Goal: Transaction & Acquisition: Download file/media

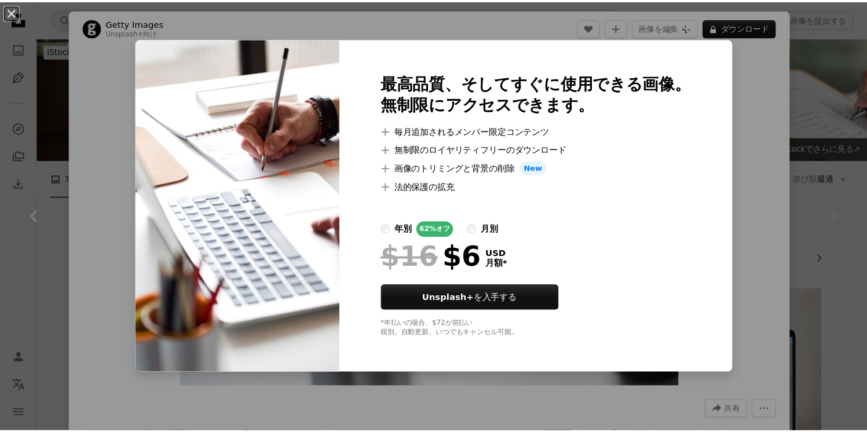
scroll to position [991, 0]
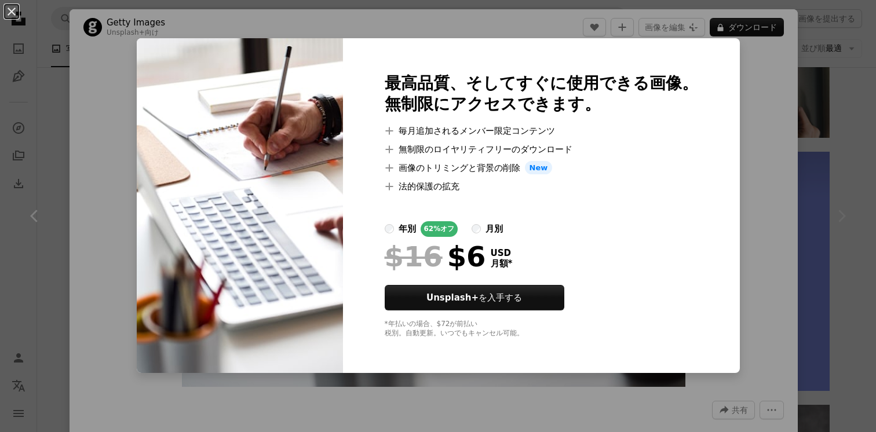
click at [763, 67] on div "An X shape 最高品質、そしてすぐに使用できる画像。 無制限にアクセスできます。 A plus sign 毎月追加されるメンバー限定コンテンツ A p…" at bounding box center [438, 216] width 876 height 432
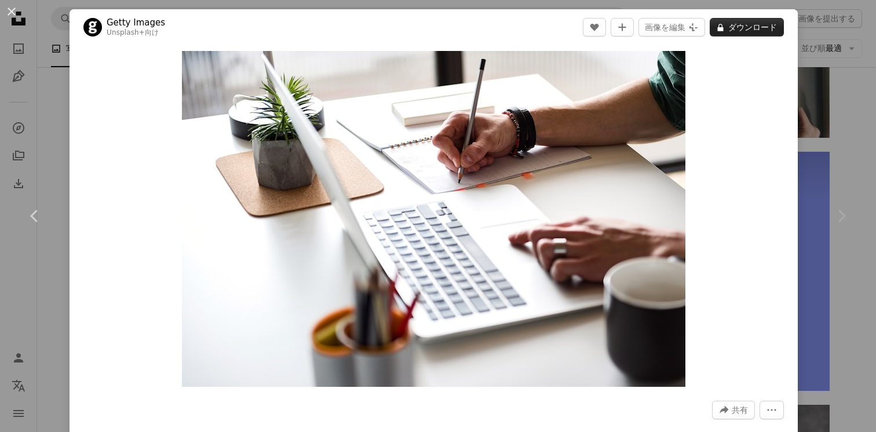
click at [752, 30] on button "A lock ダウンロード" at bounding box center [746, 27] width 74 height 19
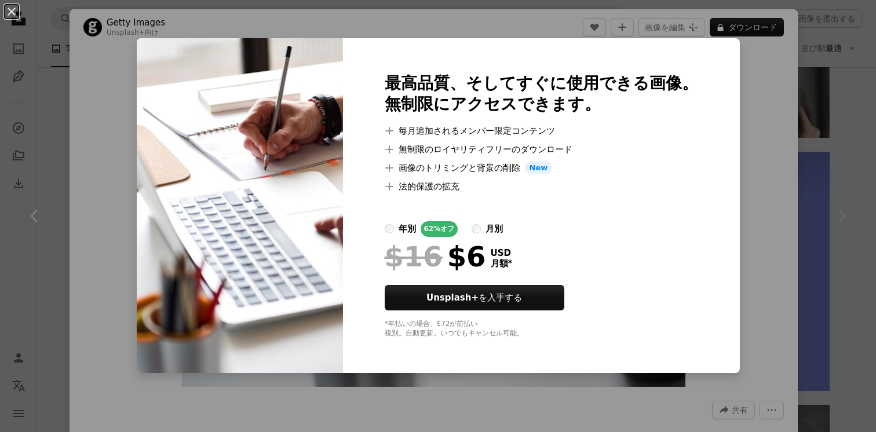
click at [830, 100] on div "An X shape 最高品質、そしてすぐに使用できる画像。 無制限にアクセスできます。 A plus sign 毎月追加されるメンバー限定コンテンツ A p…" at bounding box center [438, 216] width 876 height 432
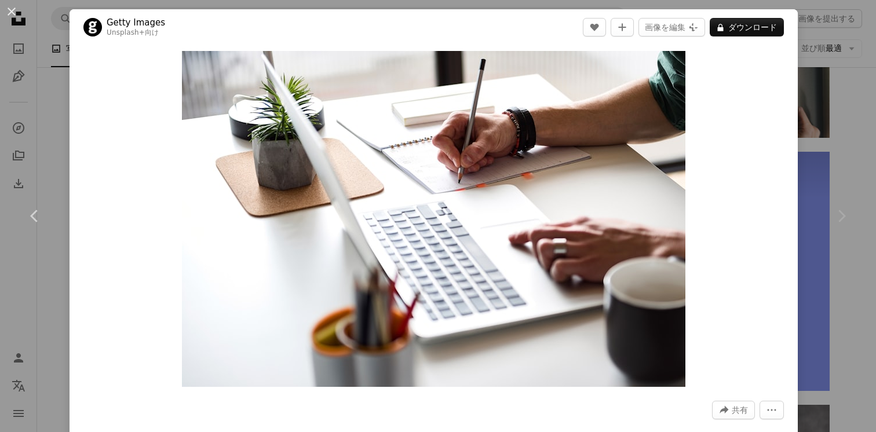
click at [812, 104] on div "An X shape Chevron left Chevron right Getty Images Unsplash+ 向け A heart A plus …" at bounding box center [438, 216] width 876 height 432
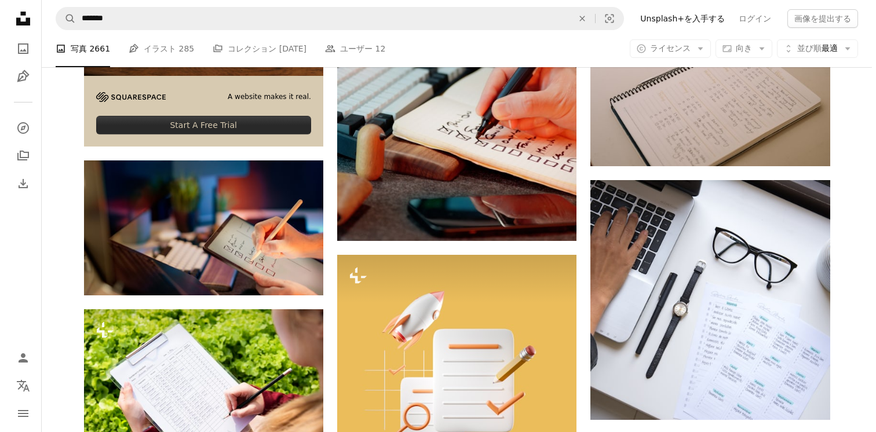
scroll to position [2110, 0]
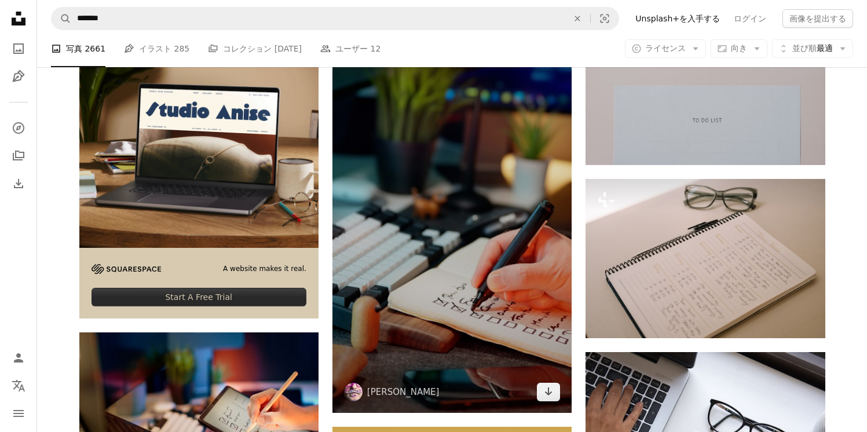
click at [448, 205] on img at bounding box center [451, 200] width 239 height 426
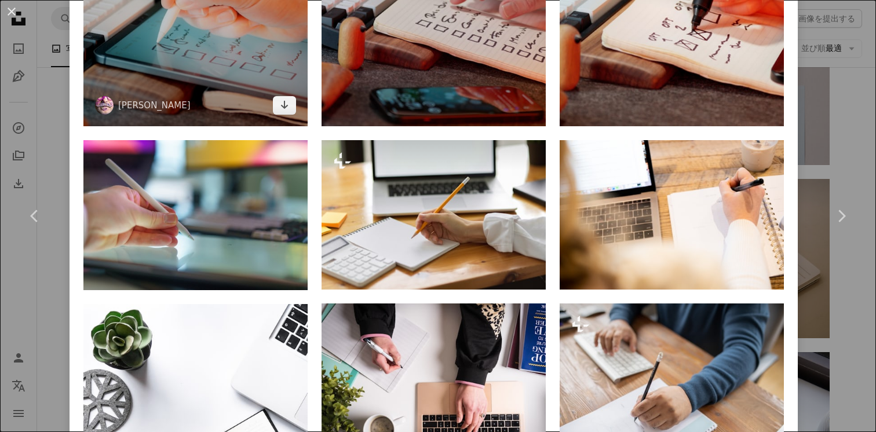
scroll to position [958, 0]
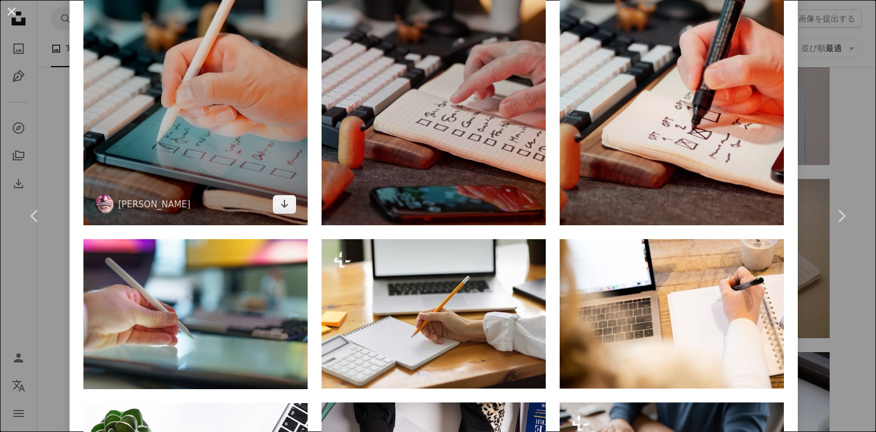
click at [208, 86] on img at bounding box center [195, 26] width 224 height 398
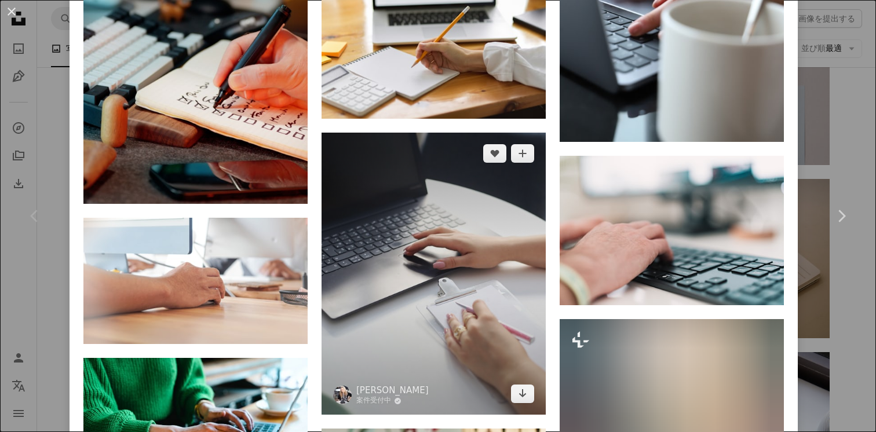
scroll to position [983, 0]
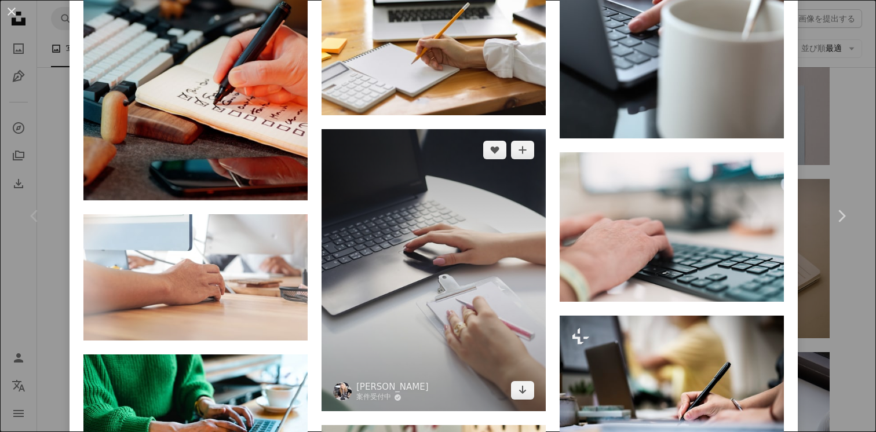
click at [510, 202] on img at bounding box center [433, 270] width 224 height 283
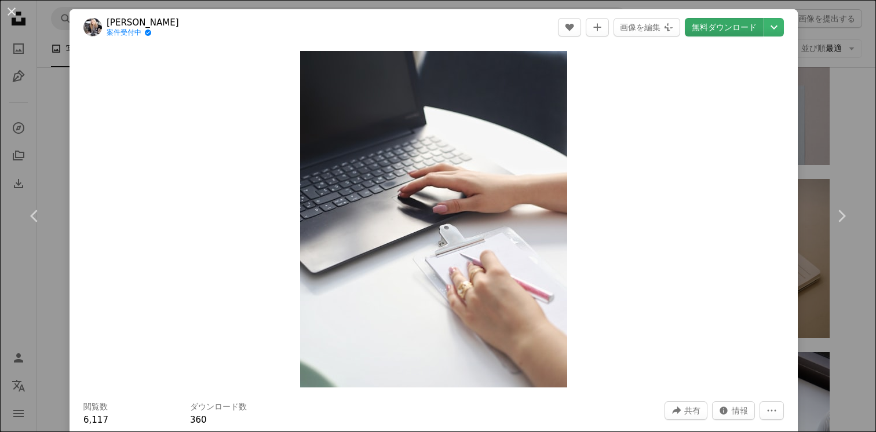
click at [713, 32] on link "無料ダウンロード" at bounding box center [724, 27] width 79 height 19
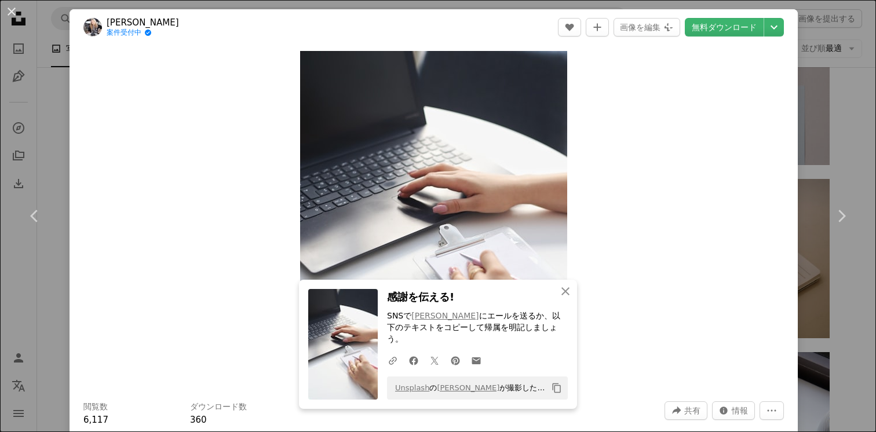
click at [852, 69] on div "An X shape Chevron left Chevron right An X shape 閉じる 感謝を伝える! SNSで [PERSON_NAME]…" at bounding box center [438, 216] width 876 height 432
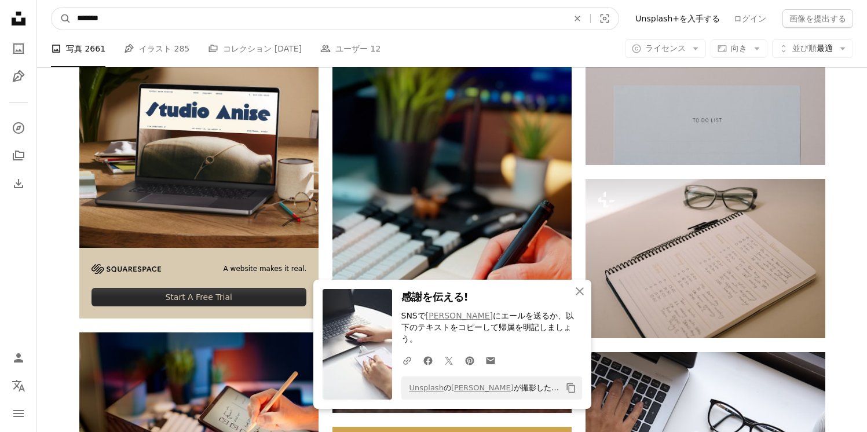
click at [514, 26] on input "*******" at bounding box center [317, 19] width 493 height 22
type input "****"
click button "A magnifying glass" at bounding box center [62, 19] width 20 height 22
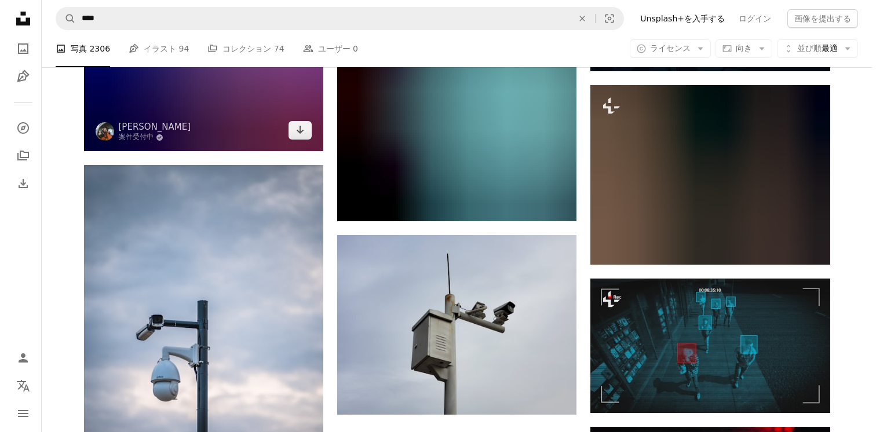
scroll to position [1304, 0]
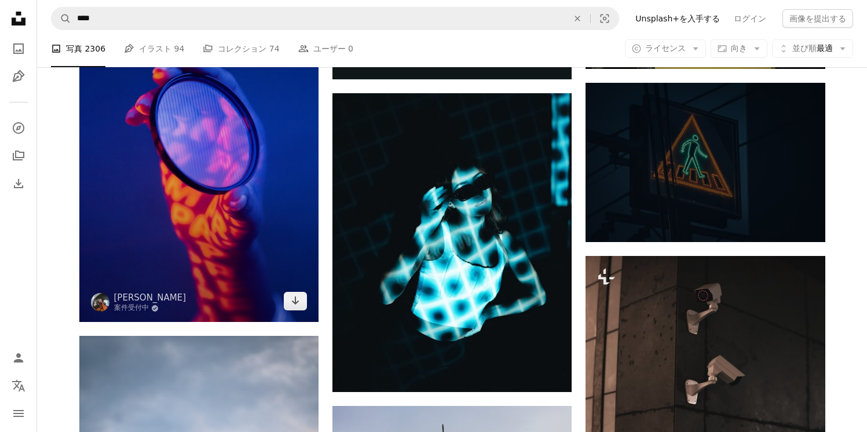
click at [244, 118] on img at bounding box center [198, 142] width 239 height 359
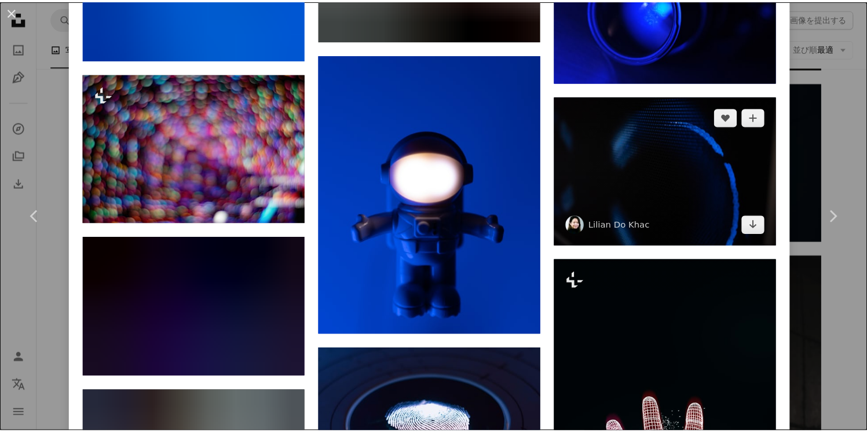
scroll to position [2143, 0]
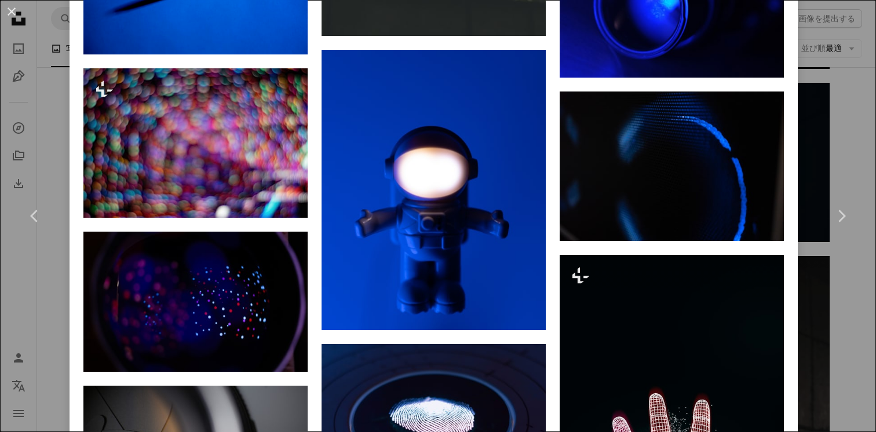
click at [810, 85] on div "An X shape Chevron left Chevron right [PERSON_NAME] 案件受付中 A checkmark inside of…" at bounding box center [438, 216] width 876 height 432
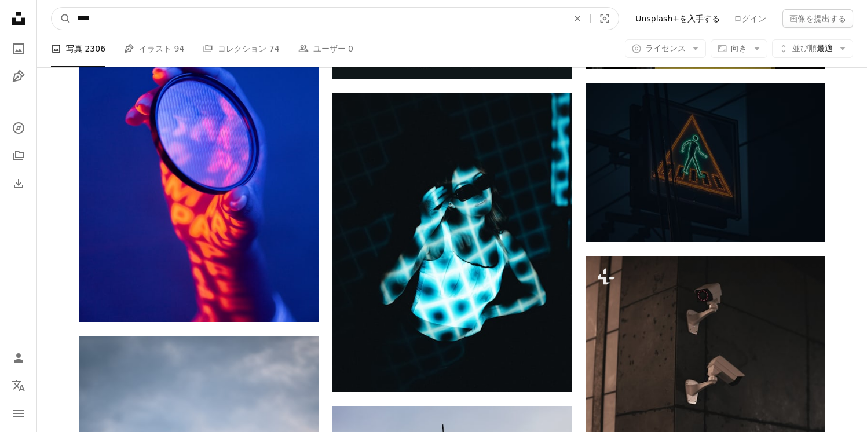
click at [319, 16] on input "****" at bounding box center [317, 19] width 493 height 22
type input "****"
click button "A magnifying glass" at bounding box center [62, 19] width 20 height 22
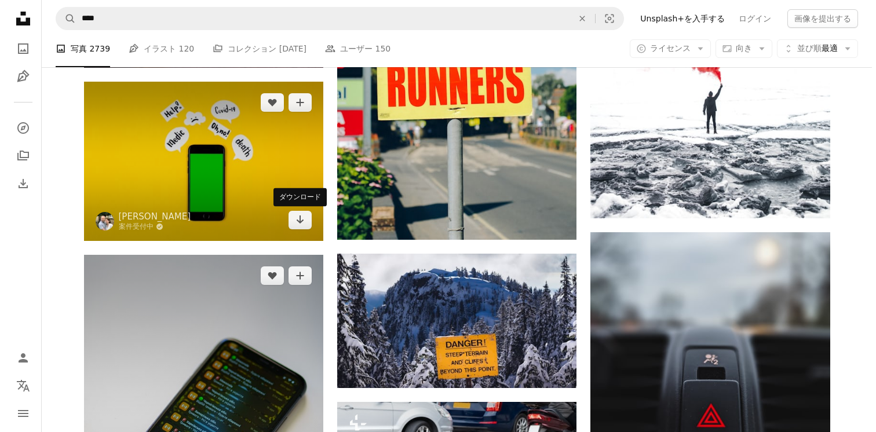
scroll to position [773, 0]
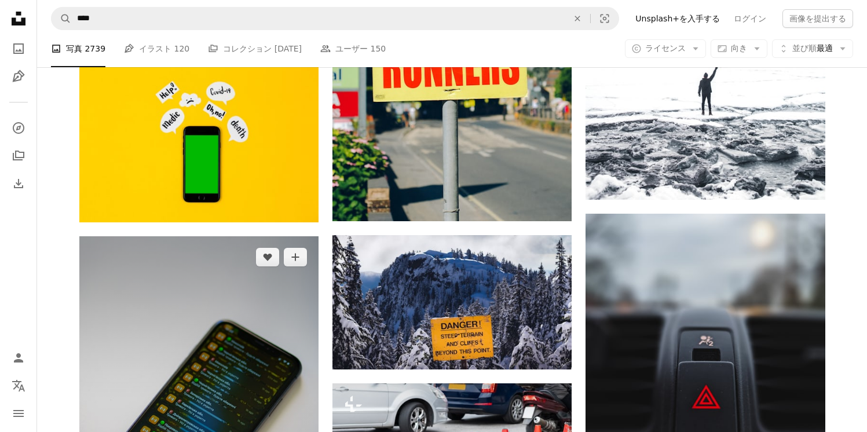
click at [237, 313] on img at bounding box center [198, 415] width 239 height 359
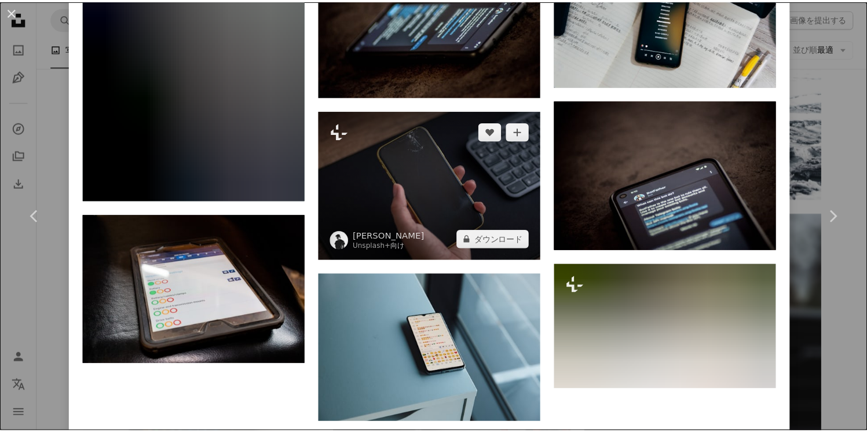
scroll to position [1890, 0]
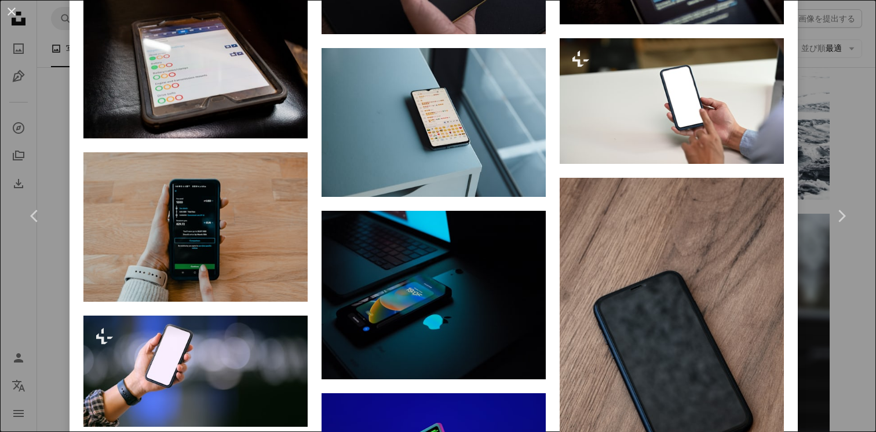
click at [837, 97] on div "An X shape Chevron left Chevron right [PERSON_NAME] 案件受付中 A checkmark inside of…" at bounding box center [438, 216] width 876 height 432
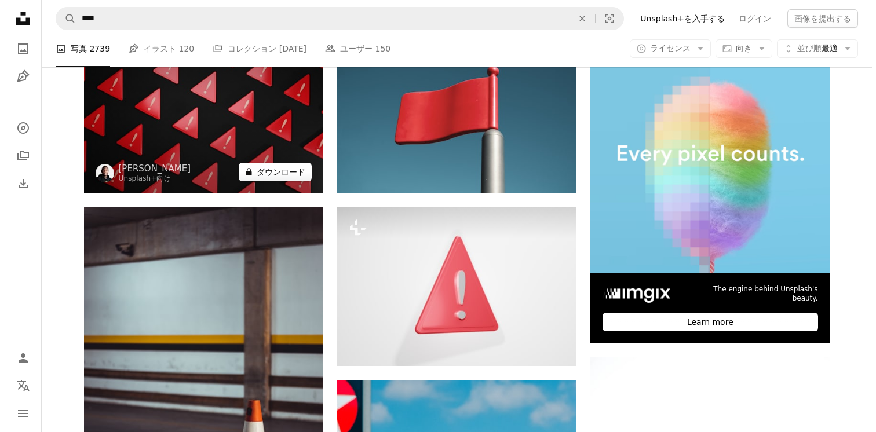
scroll to position [254, 0]
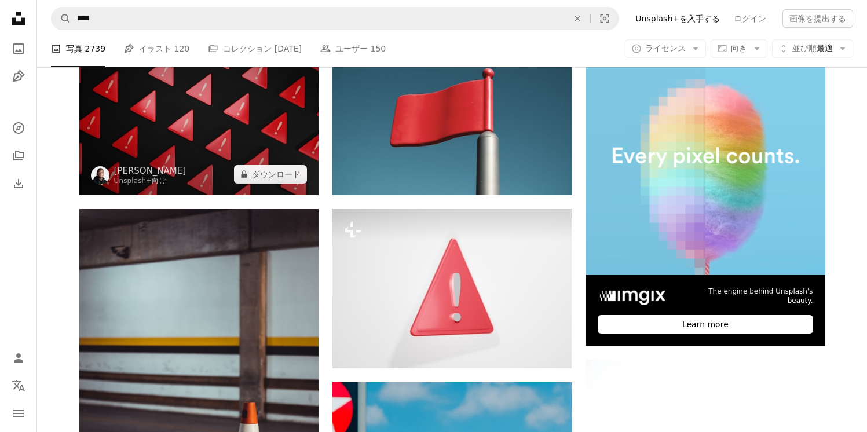
click at [268, 155] on img at bounding box center [198, 114] width 239 height 159
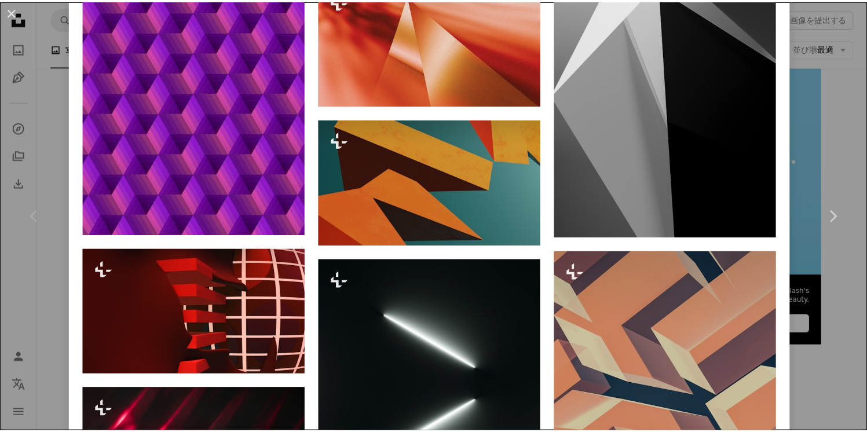
scroll to position [3058, 0]
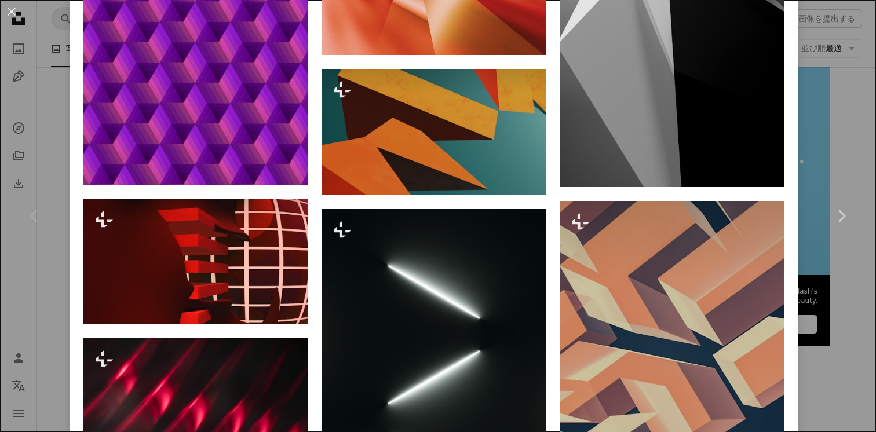
click at [831, 83] on div "An X shape Chevron left Chevron right [PERSON_NAME] Unsplash+ 向け A heart A plus…" at bounding box center [438, 216] width 876 height 432
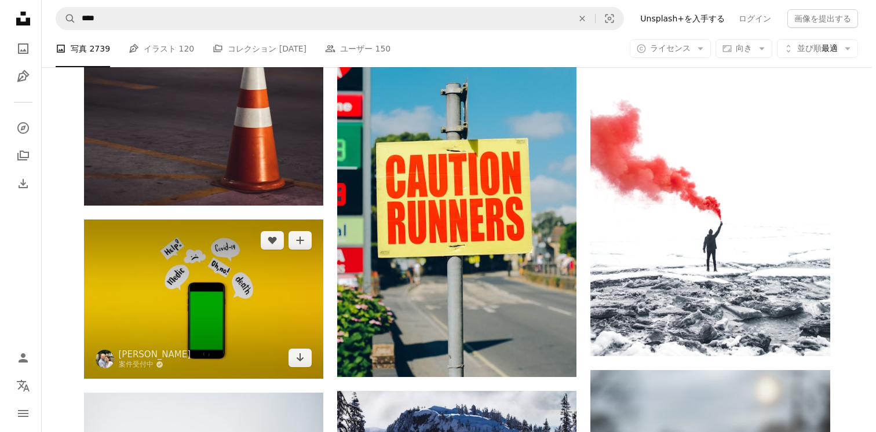
scroll to position [614, 0]
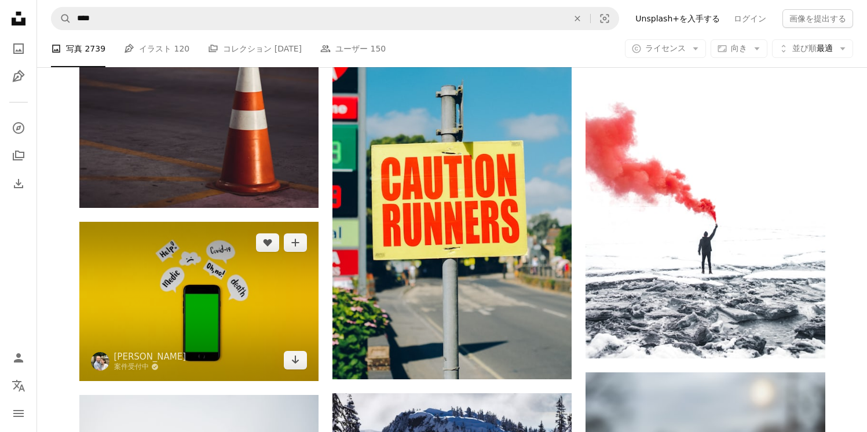
click at [199, 279] on img at bounding box center [198, 301] width 239 height 159
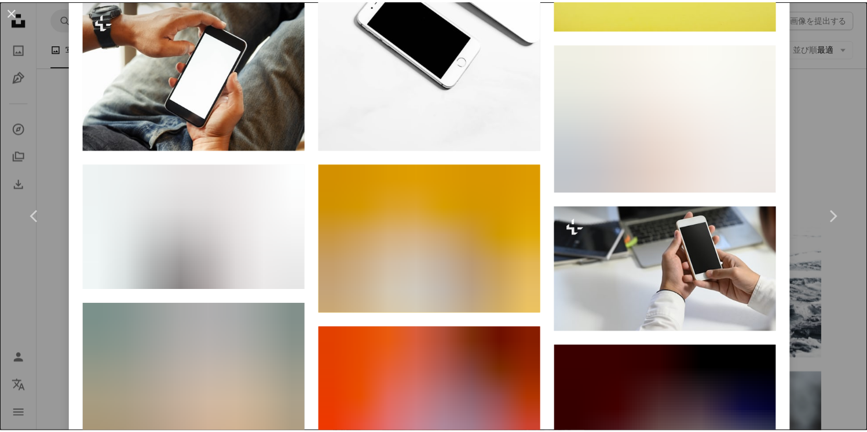
scroll to position [1431, 0]
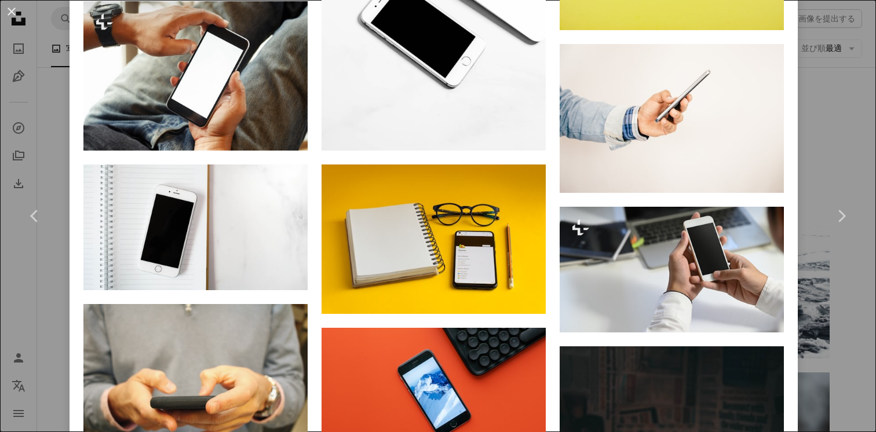
click at [811, 60] on div "An X shape Chevron left Chevron right [PERSON_NAME] 案件受付中 A checkmark inside of…" at bounding box center [438, 216] width 876 height 432
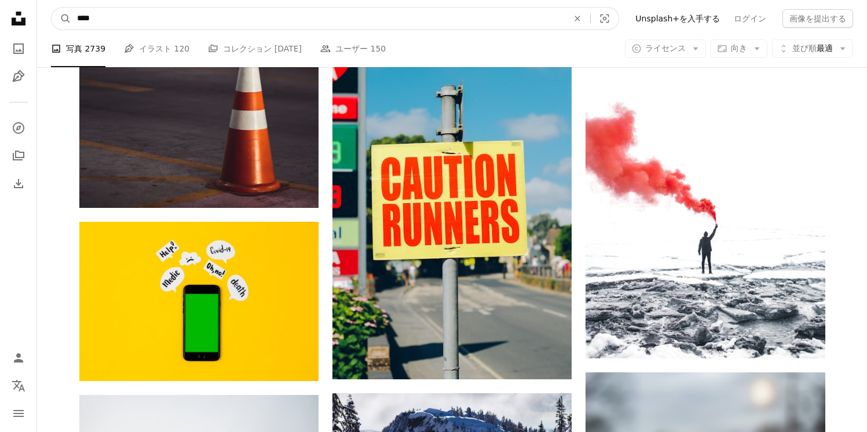
click at [462, 16] on input "****" at bounding box center [317, 19] width 493 height 22
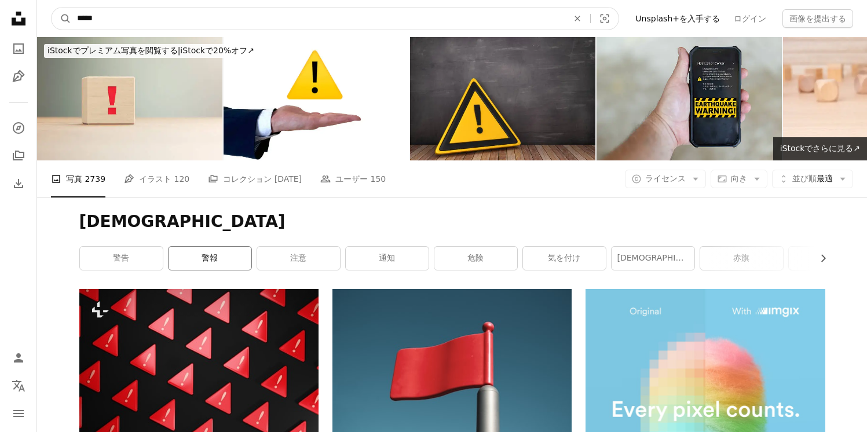
type input "****"
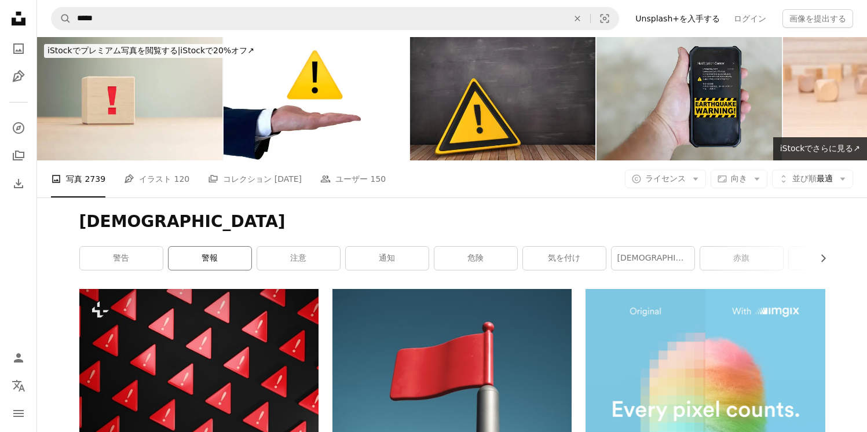
click at [194, 250] on link "警報" at bounding box center [210, 258] width 83 height 23
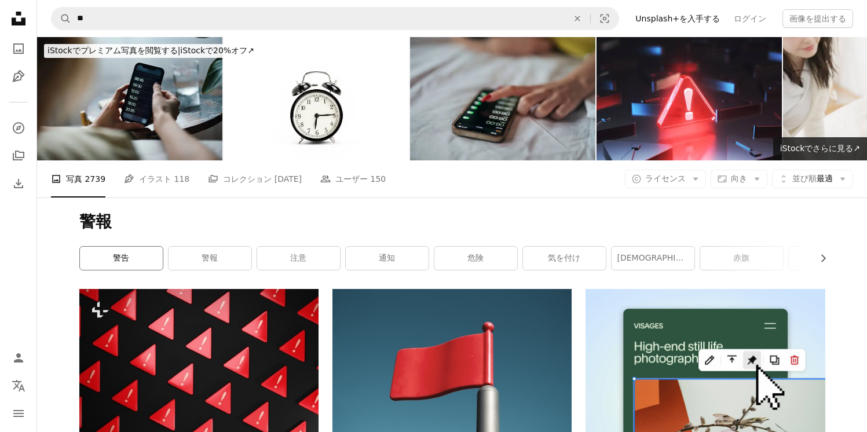
click at [147, 265] on link "警告" at bounding box center [121, 258] width 83 height 23
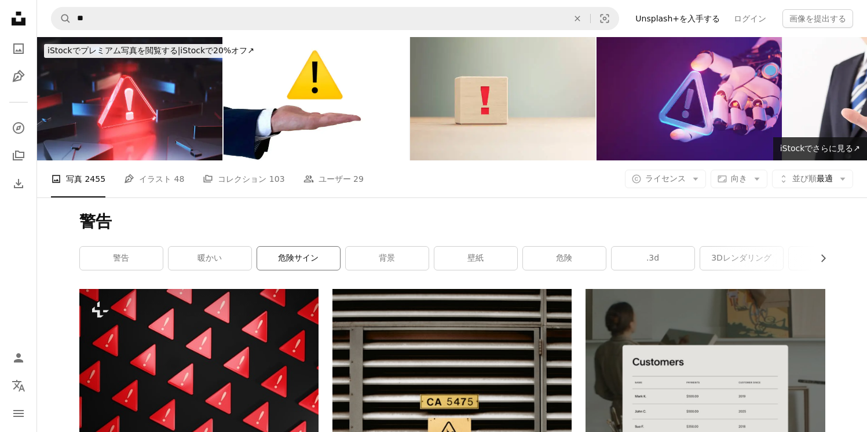
click at [292, 259] on link "危険サイン" at bounding box center [298, 258] width 83 height 23
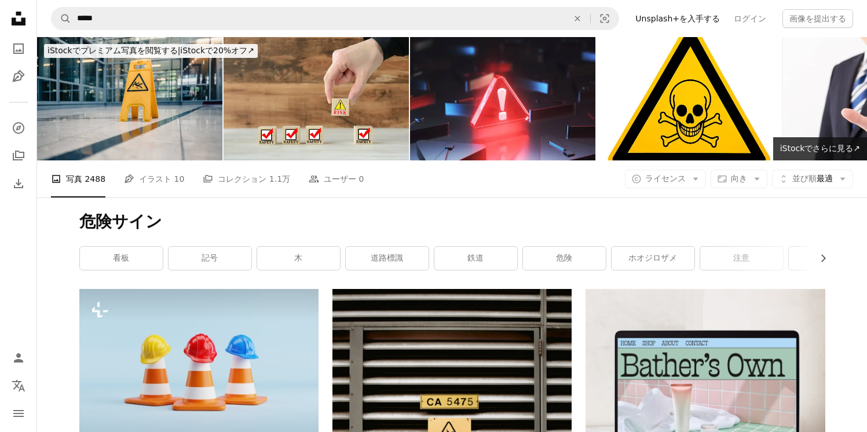
click at [809, 254] on link "植生" at bounding box center [830, 258] width 83 height 23
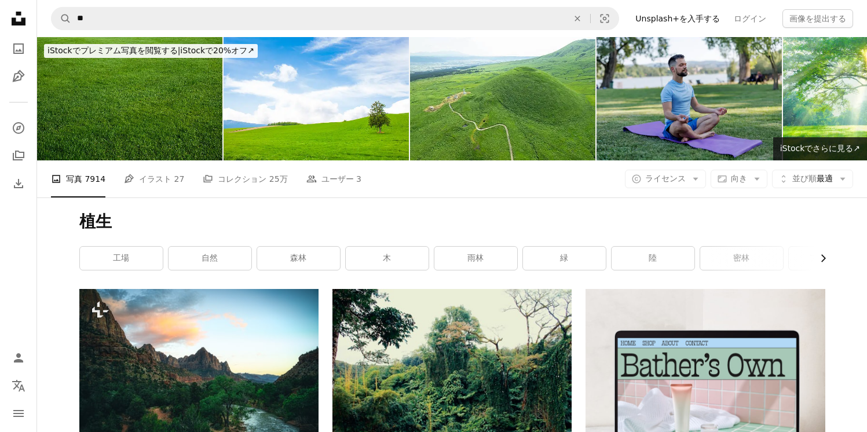
click at [824, 257] on icon "Chevron right" at bounding box center [823, 259] width 12 height 12
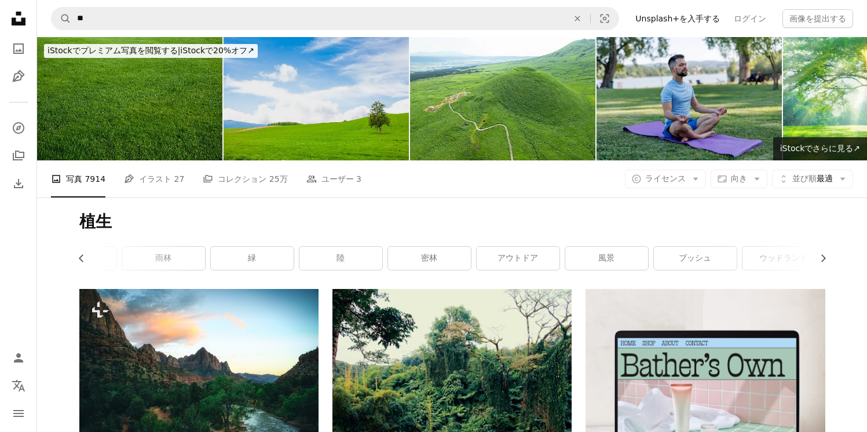
scroll to position [0, 313]
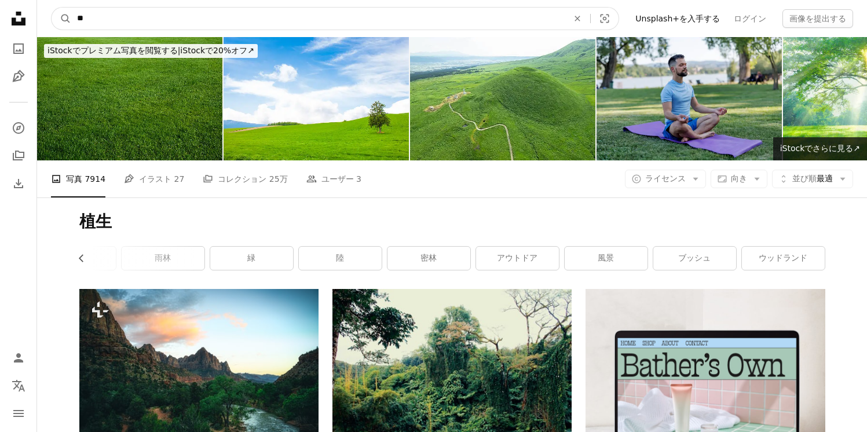
click at [378, 23] on input "**" at bounding box center [317, 19] width 493 height 22
type input "******"
click button "A magnifying glass" at bounding box center [62, 19] width 20 height 22
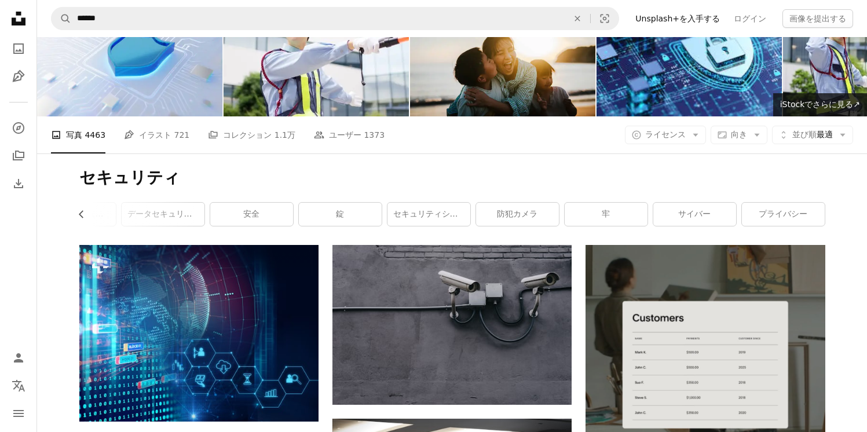
scroll to position [38, 0]
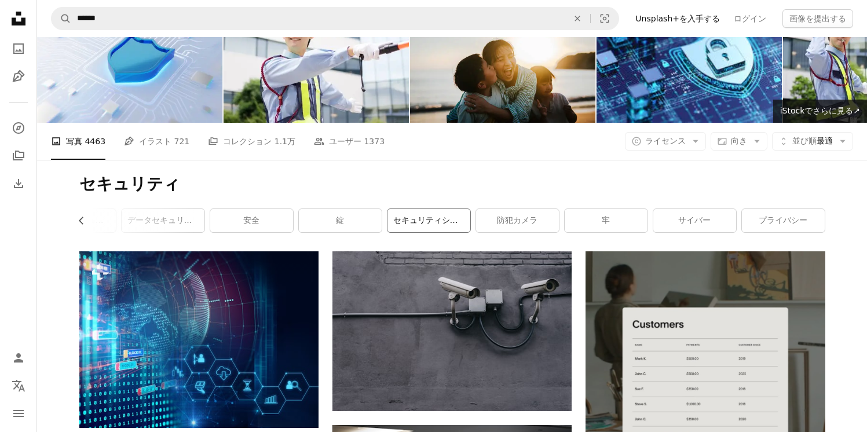
click at [423, 217] on link "セキュリティシステム" at bounding box center [428, 220] width 83 height 23
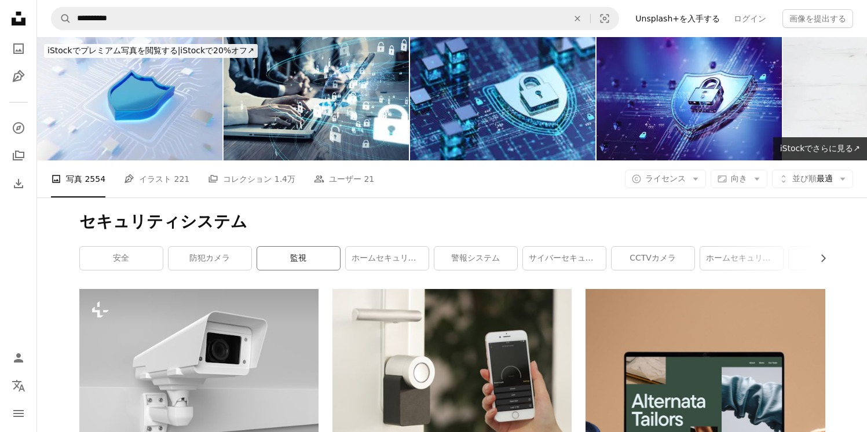
click at [324, 258] on link "監視" at bounding box center [298, 258] width 83 height 23
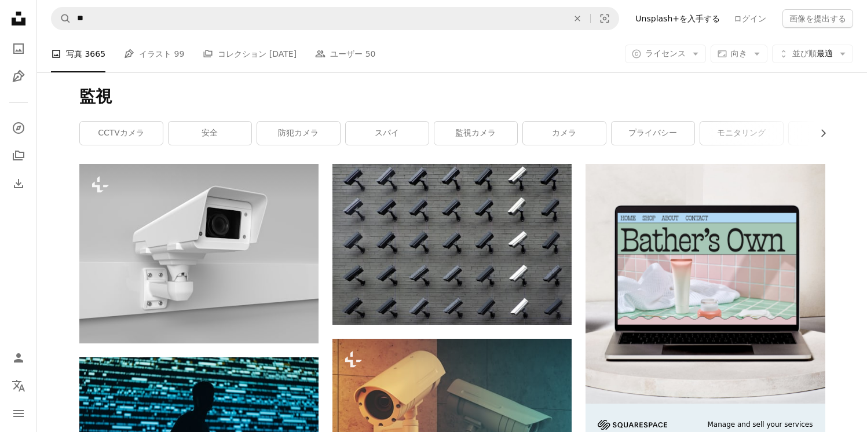
scroll to position [25, 0]
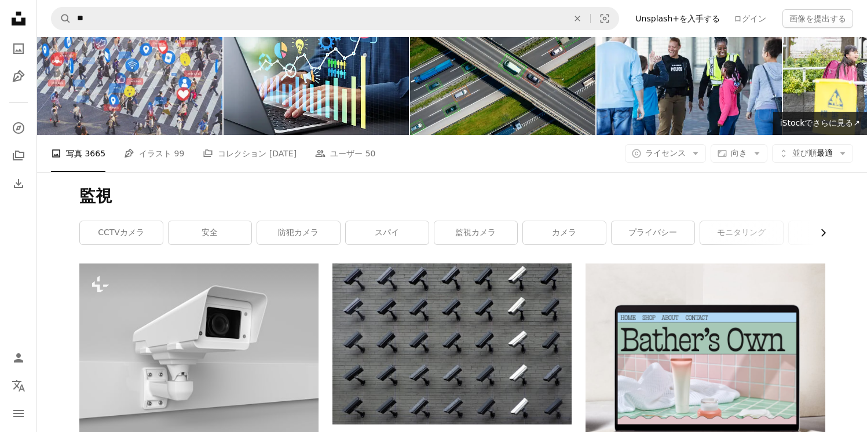
click at [823, 233] on icon "Chevron right" at bounding box center [823, 233] width 12 height 12
click at [587, 234] on link "モニタリング" at bounding box center [567, 232] width 83 height 23
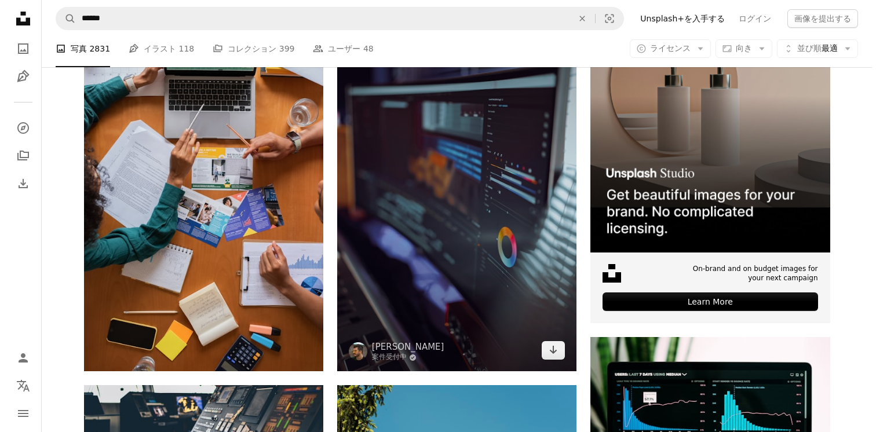
scroll to position [275, 0]
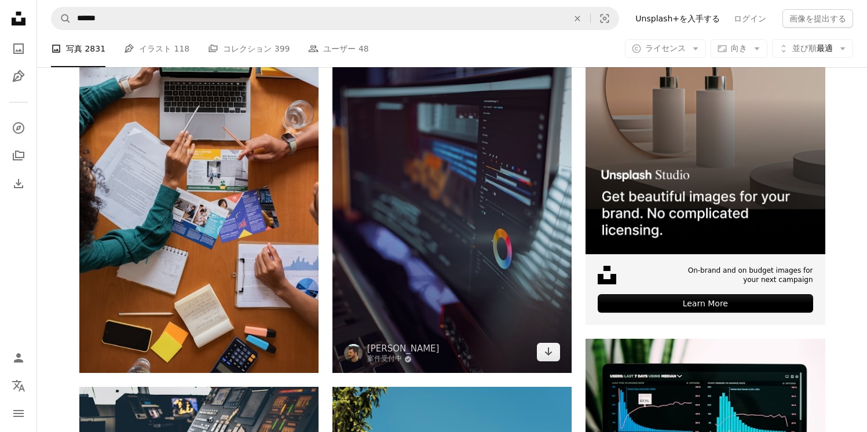
click at [506, 239] on img at bounding box center [451, 193] width 239 height 358
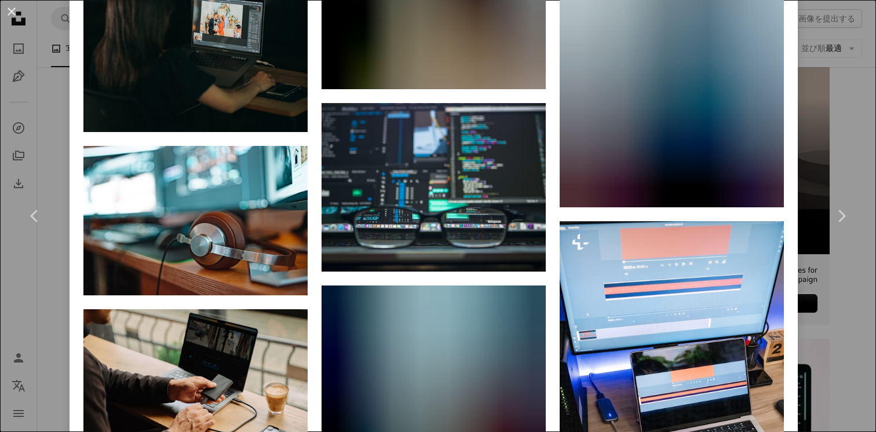
scroll to position [4701, 0]
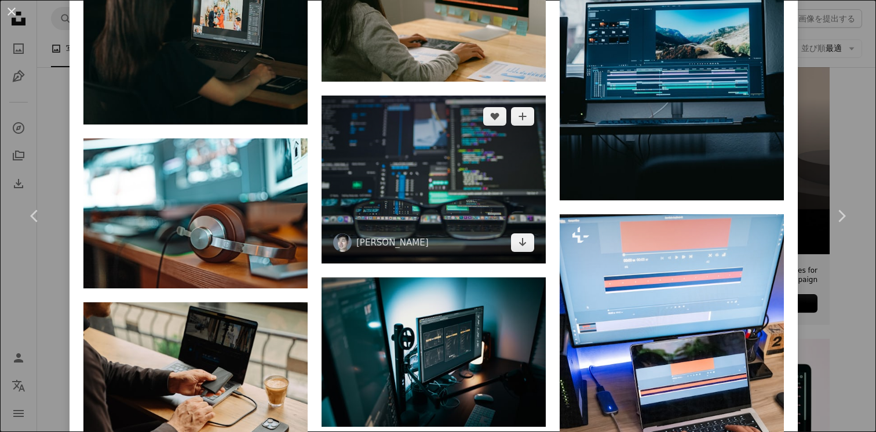
click at [492, 145] on img at bounding box center [433, 180] width 224 height 168
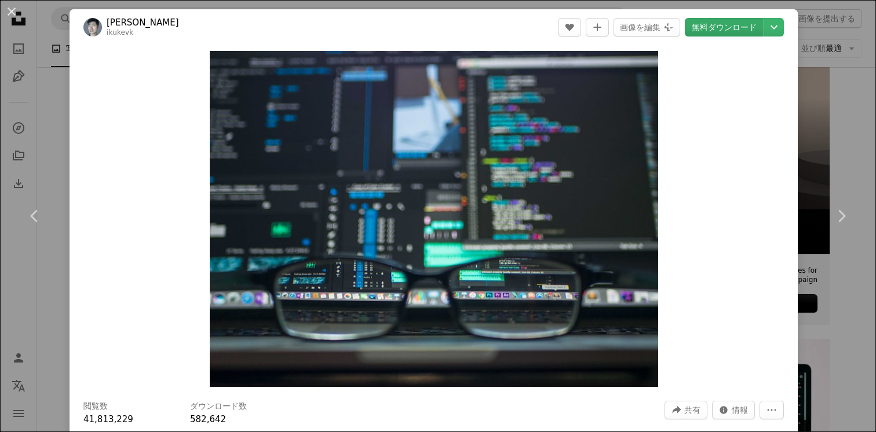
click at [701, 25] on link "無料ダウンロード" at bounding box center [724, 27] width 79 height 19
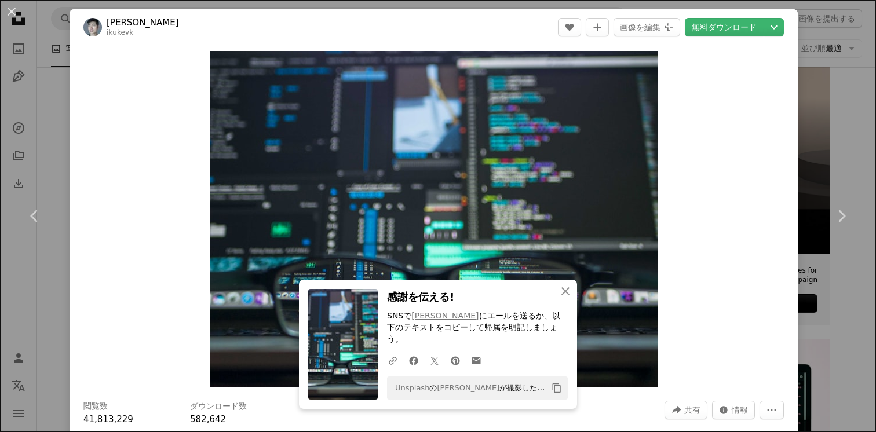
click at [810, 130] on div "An X shape Chevron left Chevron right An X shape 閉じる 感謝を伝える! SNSで [PERSON_NAME]…" at bounding box center [438, 216] width 876 height 432
